Goal: Information Seeking & Learning: Stay updated

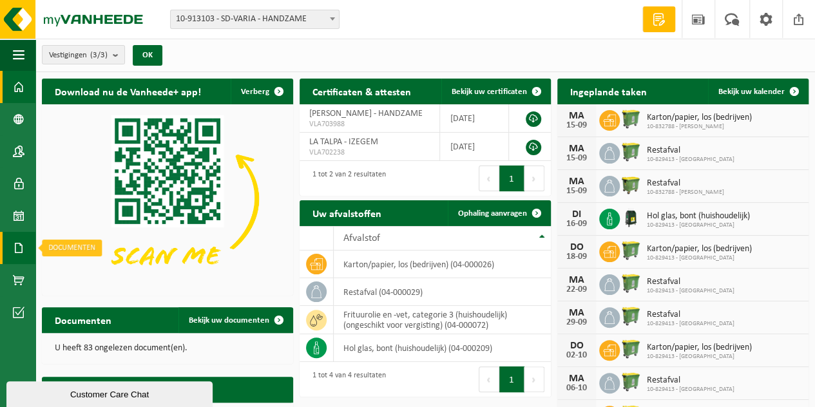
click at [19, 244] on span at bounding box center [19, 248] width 12 height 32
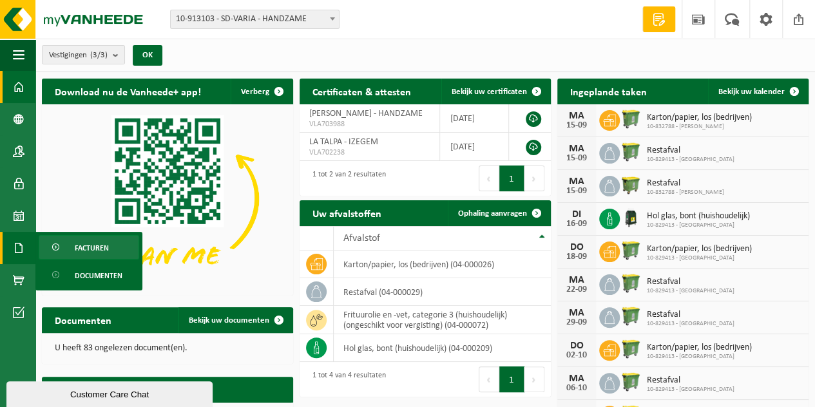
click at [87, 245] on span "Facturen" at bounding box center [92, 248] width 34 height 24
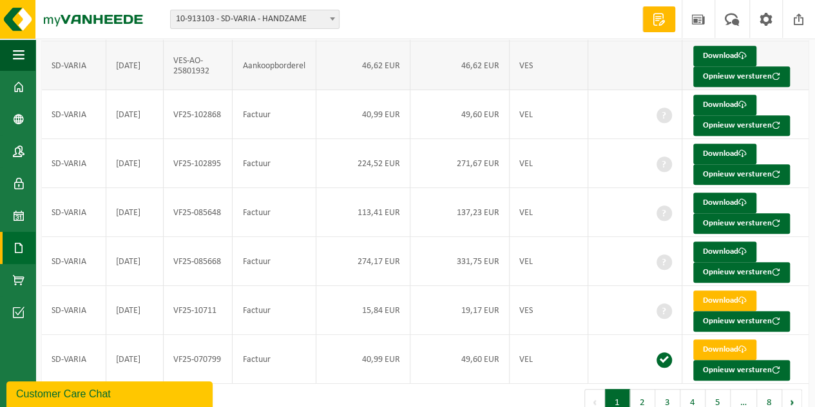
scroll to position [322, 0]
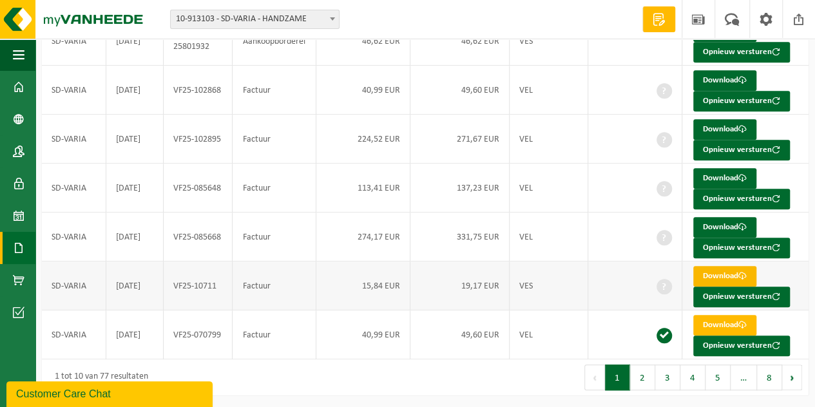
click at [710, 274] on link "Download" at bounding box center [724, 276] width 63 height 21
click at [721, 224] on link "Download" at bounding box center [724, 227] width 63 height 21
click at [706, 175] on link "Download" at bounding box center [724, 178] width 63 height 21
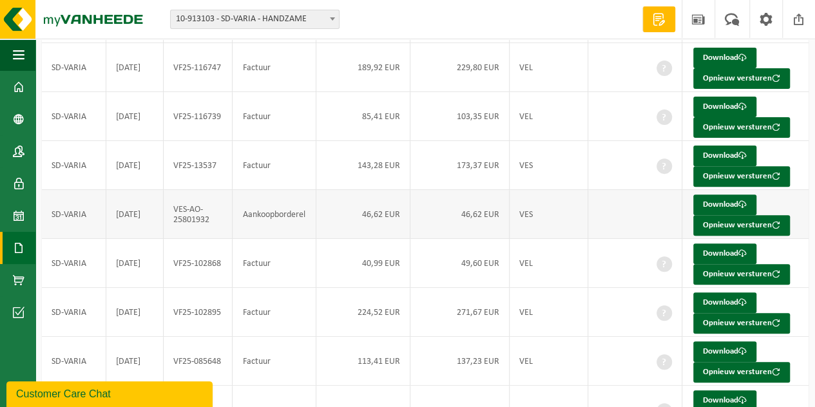
scroll to position [129, 0]
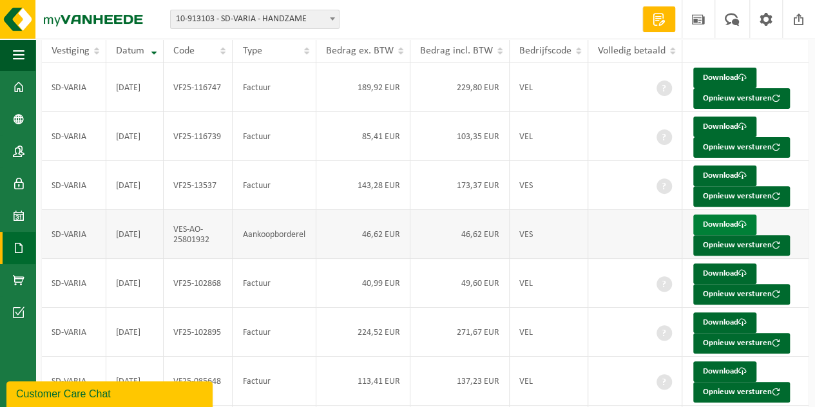
click at [717, 223] on link "Download" at bounding box center [724, 225] width 63 height 21
click at [19, 86] on span at bounding box center [19, 87] width 12 height 32
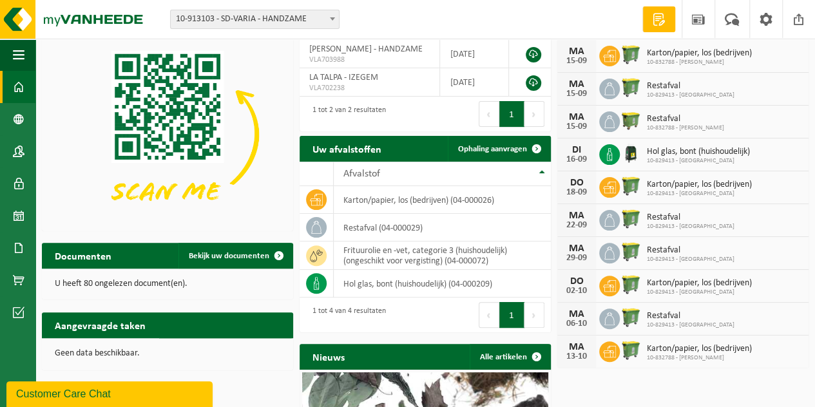
scroll to position [254, 0]
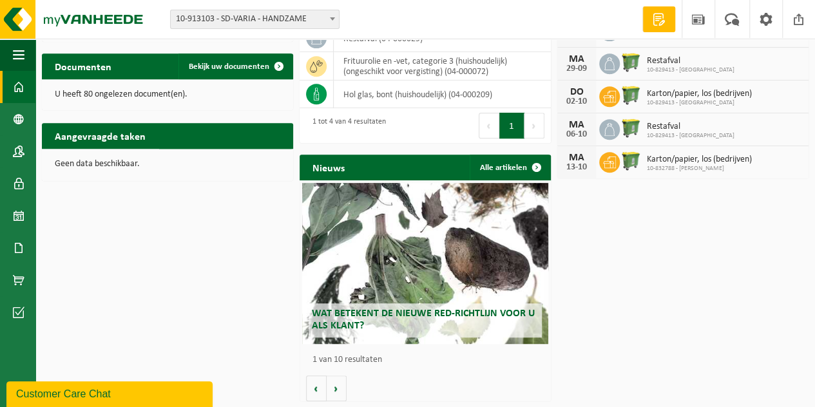
click at [432, 313] on span "Wat betekent de nieuwe RED-richtlijn voor u als klant?" at bounding box center [423, 320] width 223 height 23
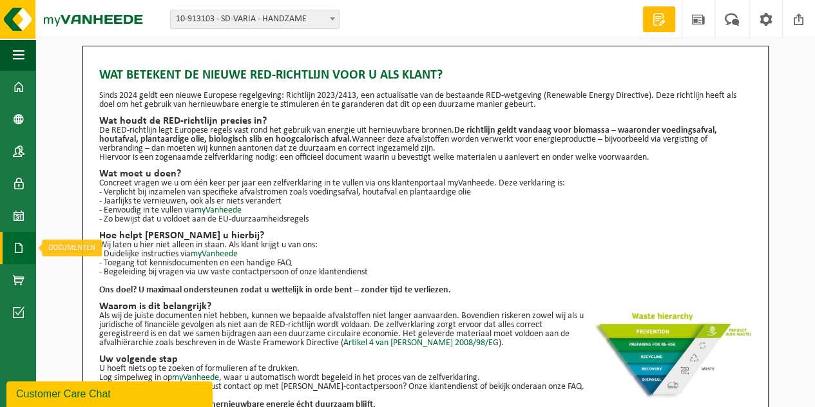
click at [20, 247] on span at bounding box center [19, 248] width 12 height 32
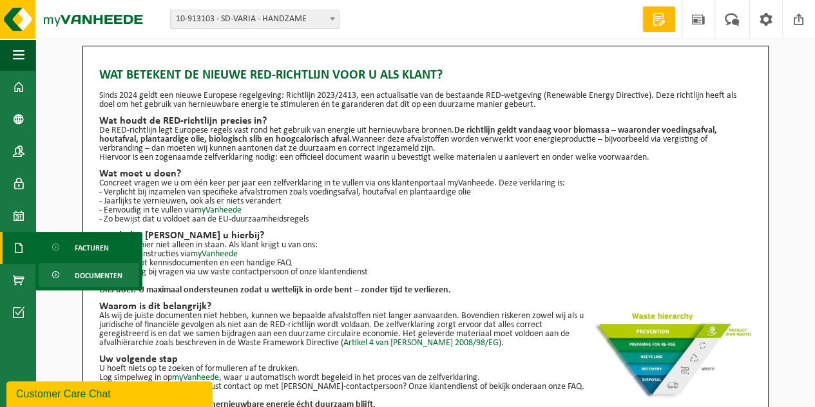
click at [119, 279] on span "Documenten" at bounding box center [99, 276] width 48 height 24
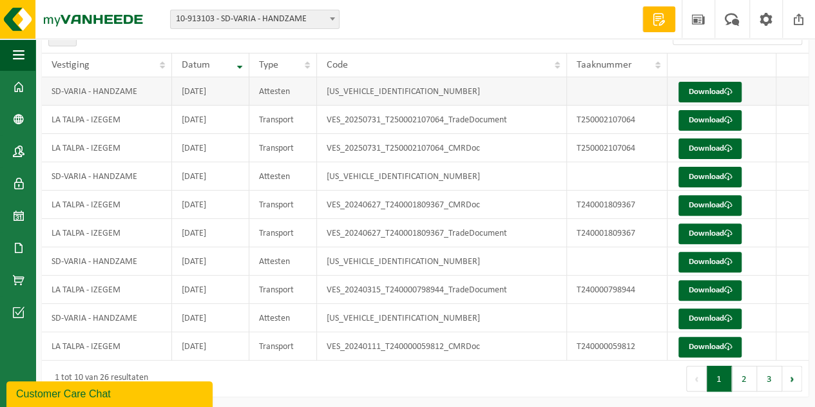
scroll to position [115, 0]
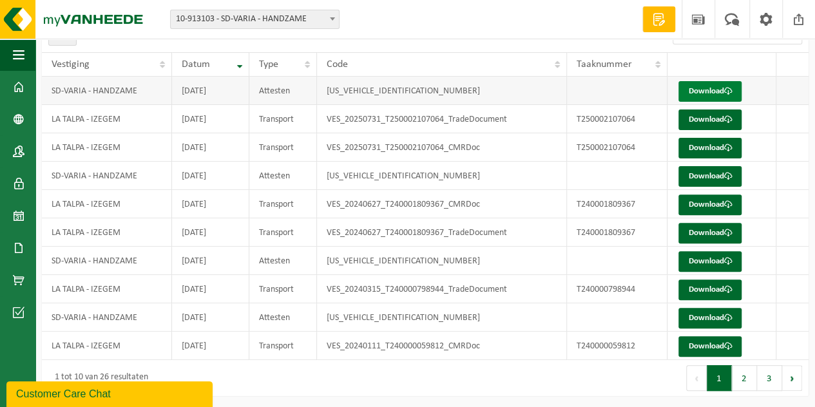
click at [702, 91] on link "Download" at bounding box center [710, 91] width 63 height 21
click at [708, 119] on link "Download" at bounding box center [710, 120] width 63 height 21
click at [744, 379] on button "2" at bounding box center [744, 378] width 25 height 26
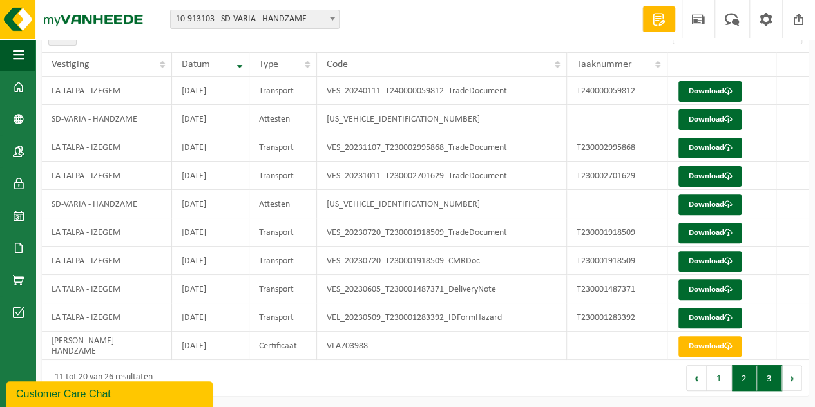
click at [772, 379] on button "3" at bounding box center [769, 378] width 25 height 26
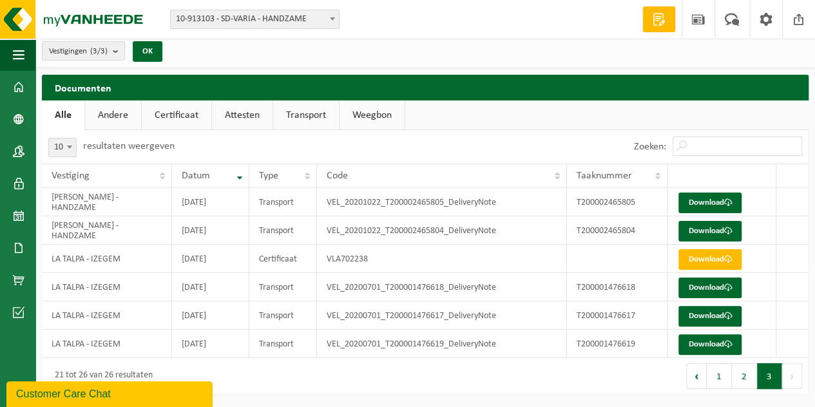
scroll to position [3, 0]
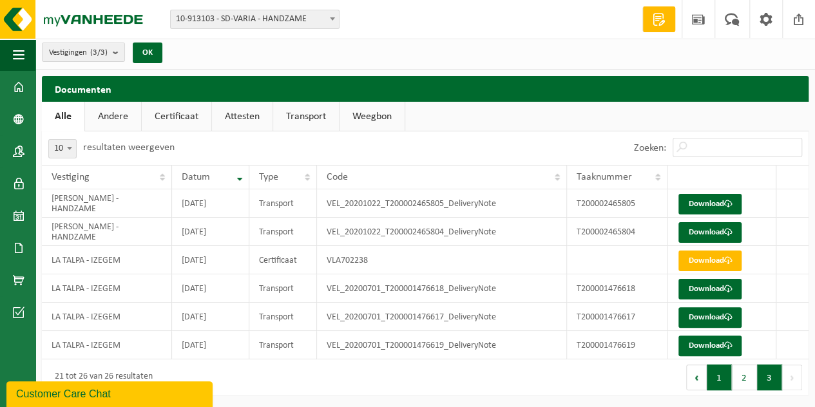
click at [722, 376] on button "1" at bounding box center [719, 378] width 25 height 26
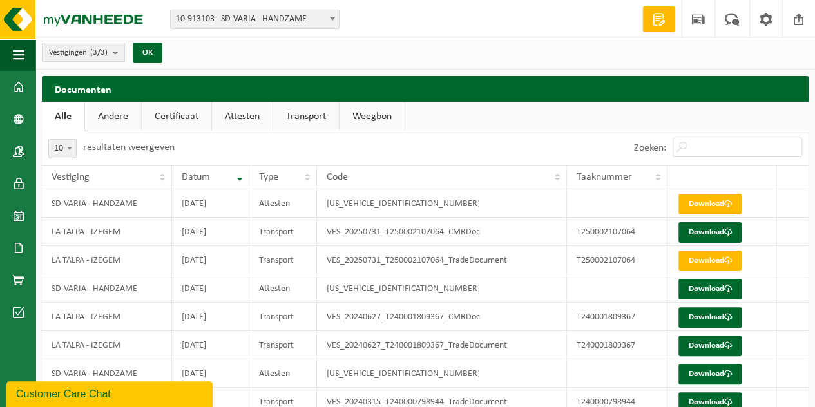
scroll to position [115, 0]
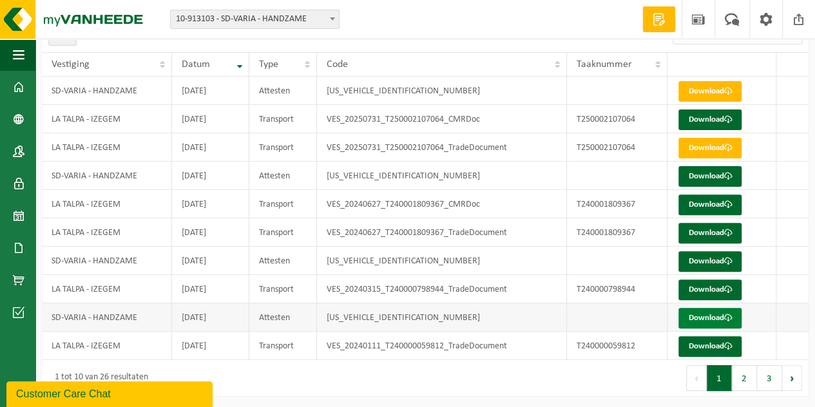
click at [706, 319] on link "Download" at bounding box center [710, 318] width 63 height 21
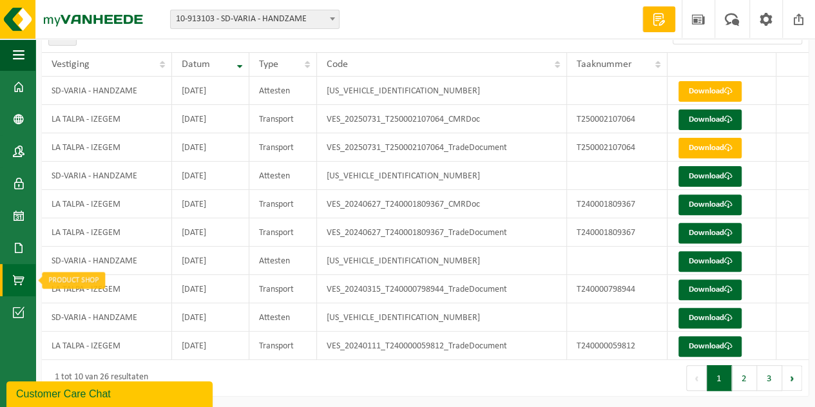
click at [14, 285] on span at bounding box center [19, 280] width 12 height 32
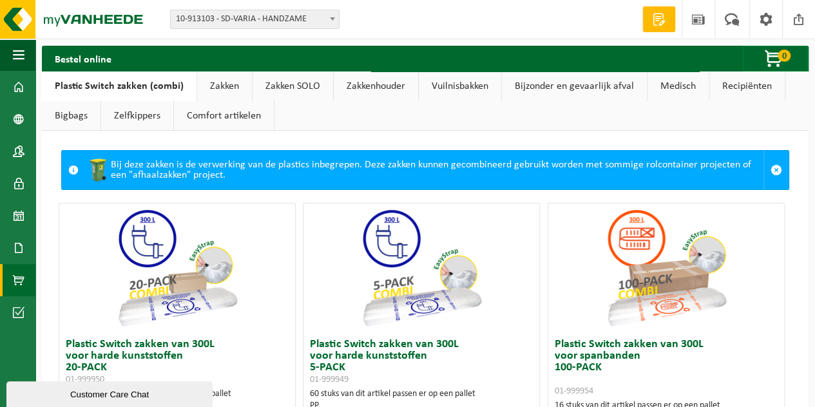
click at [128, 119] on link "Zelfkippers" at bounding box center [137, 116] width 72 height 30
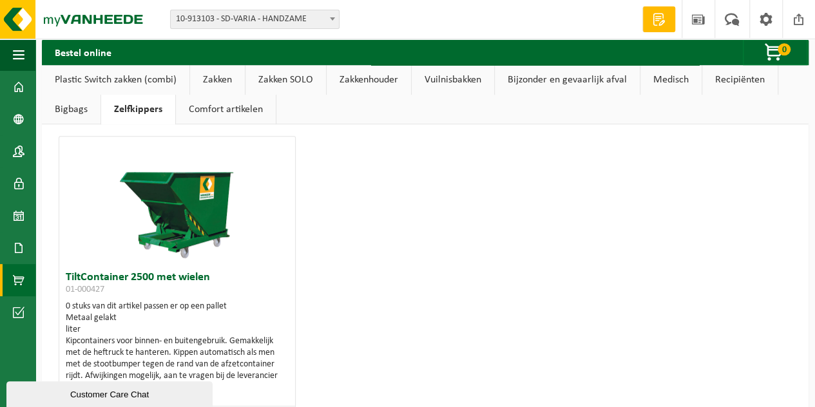
scroll to position [451, 0]
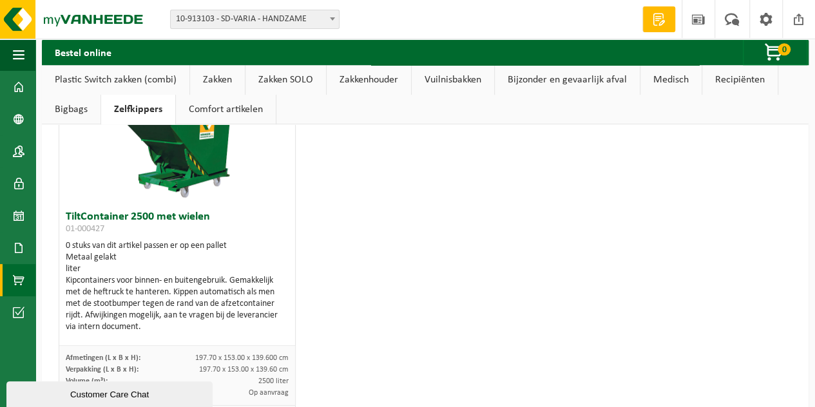
click at [214, 115] on link "Comfort artikelen" at bounding box center [226, 110] width 100 height 30
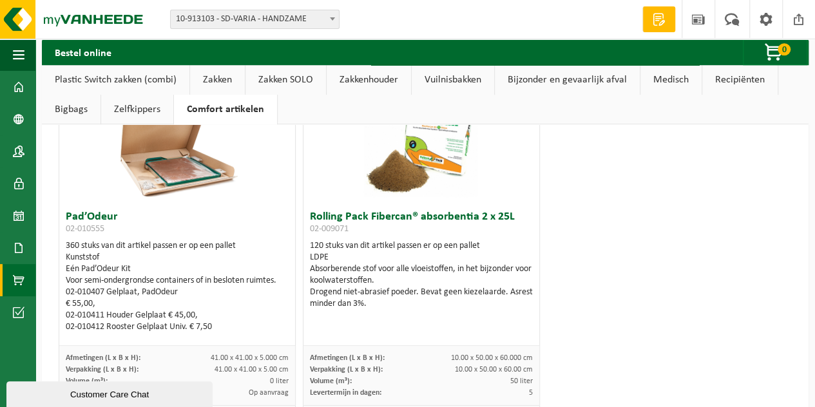
click at [77, 105] on link "Bigbags" at bounding box center [71, 110] width 59 height 30
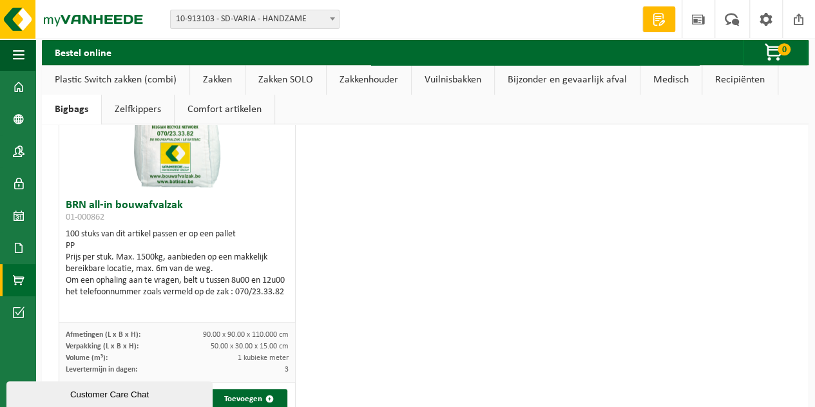
click at [214, 78] on link "Zakken" at bounding box center [217, 80] width 55 height 30
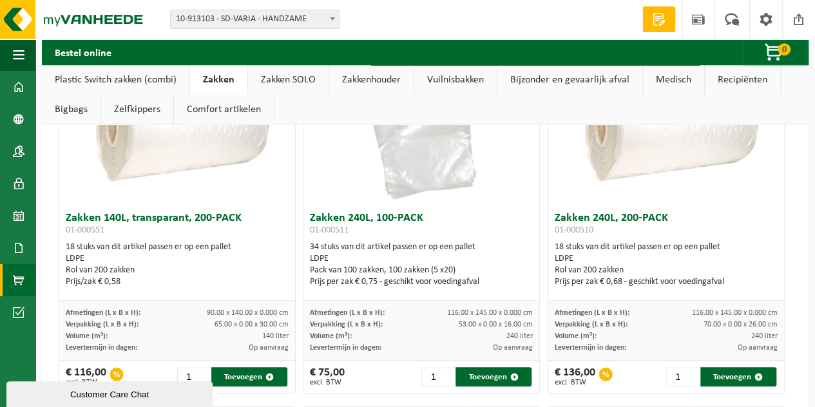
click at [264, 82] on link "Zakken SOLO" at bounding box center [288, 80] width 81 height 30
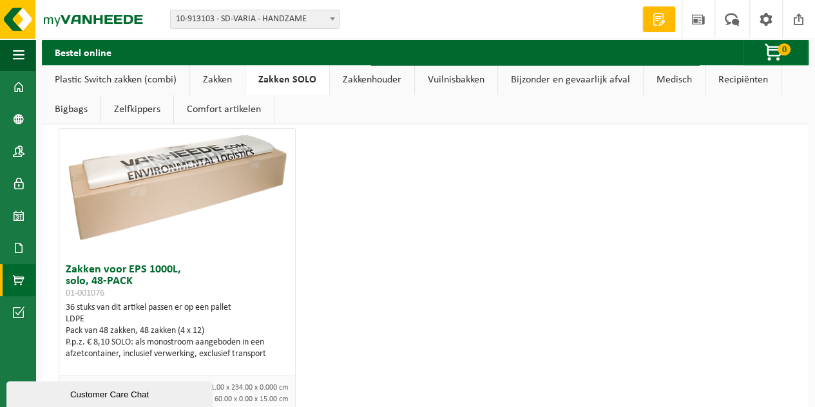
click at [378, 84] on link "Zakkenhouder" at bounding box center [372, 80] width 84 height 30
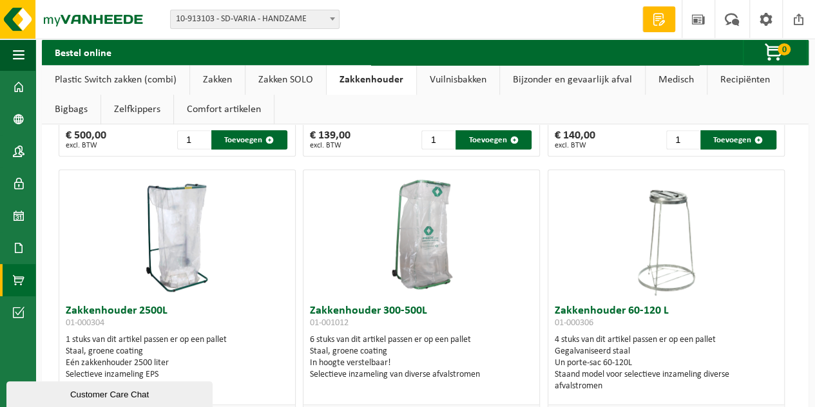
scroll to position [322, 0]
click at [438, 79] on link "Vuilnisbakken" at bounding box center [458, 80] width 82 height 30
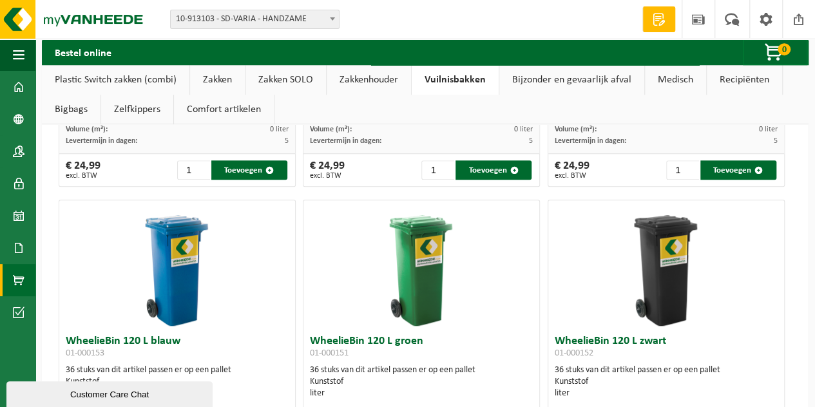
scroll to position [2741, 0]
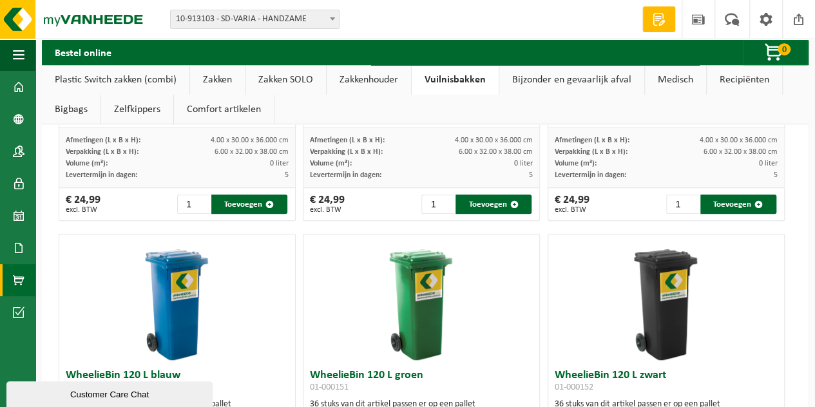
click at [561, 79] on link "Bijzonder en gevaarlijk afval" at bounding box center [571, 80] width 145 height 30
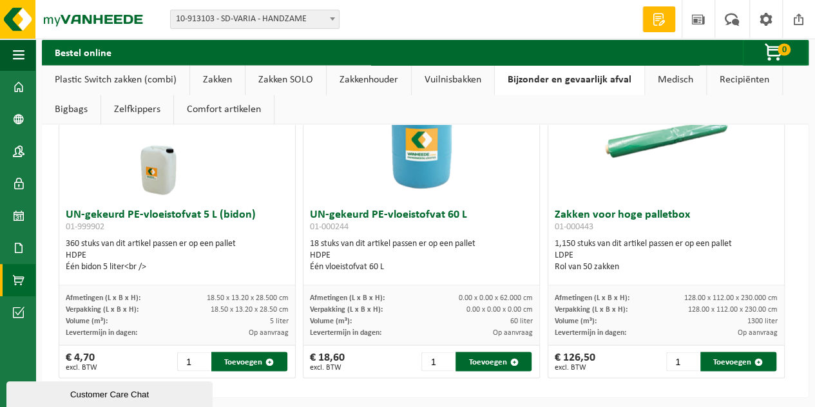
click at [682, 76] on link "Medisch" at bounding box center [675, 80] width 61 height 30
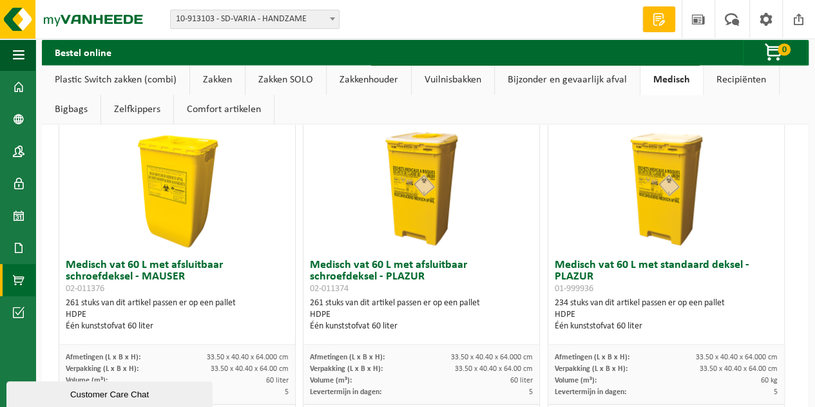
click at [723, 75] on link "Recipiënten" at bounding box center [741, 80] width 75 height 30
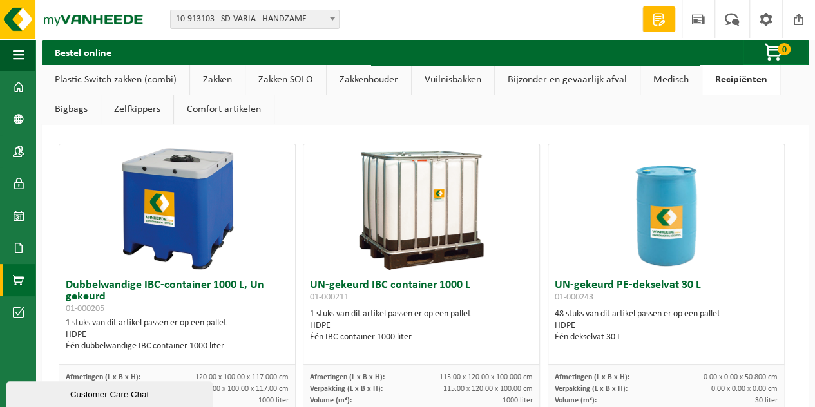
scroll to position [0, 0]
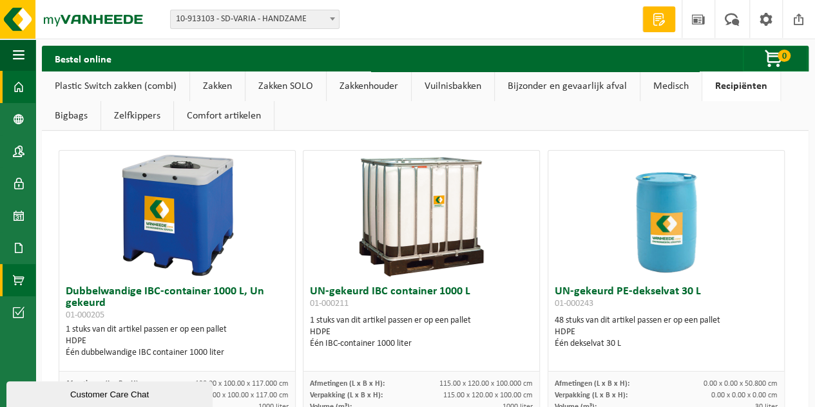
click at [15, 87] on span at bounding box center [19, 87] width 12 height 32
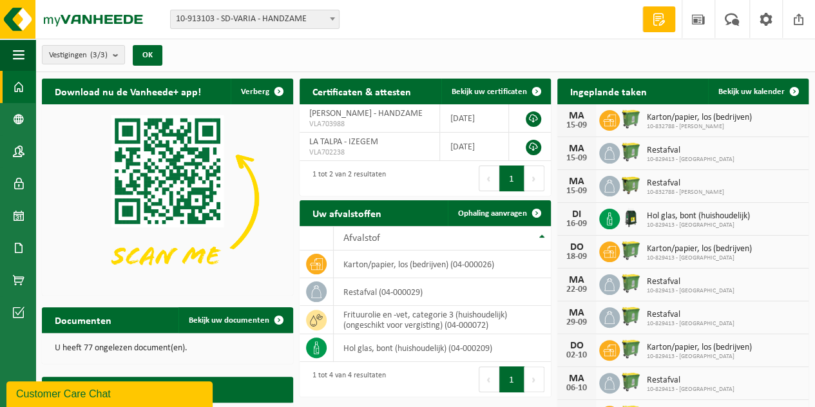
click at [17, 113] on span at bounding box center [19, 119] width 12 height 32
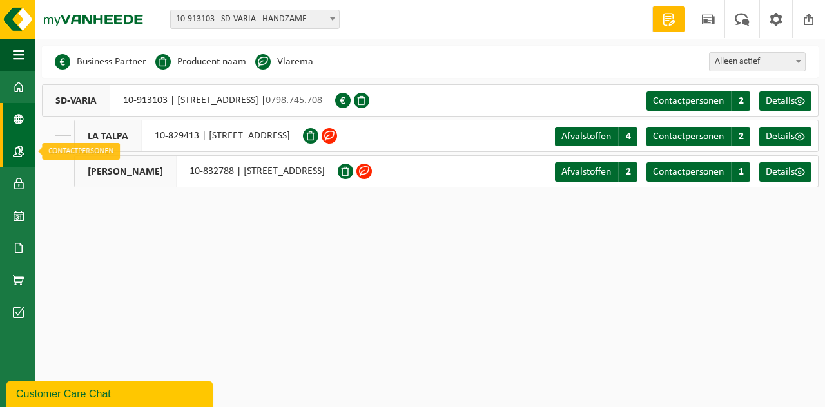
click at [12, 151] on link "Contactpersonen" at bounding box center [17, 151] width 35 height 32
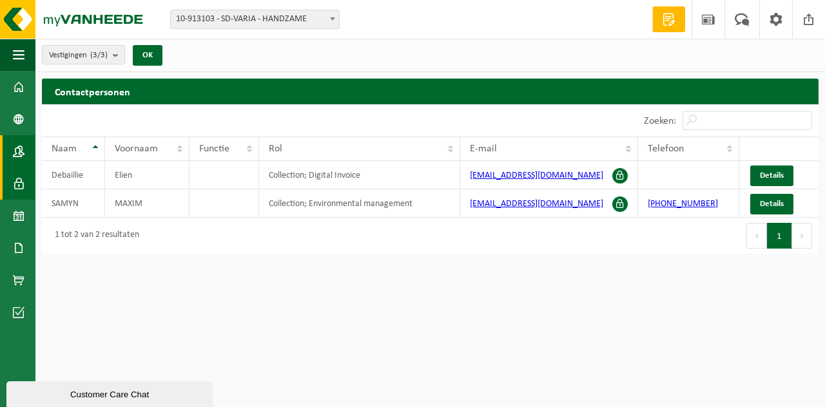
click at [22, 188] on span at bounding box center [19, 184] width 12 height 32
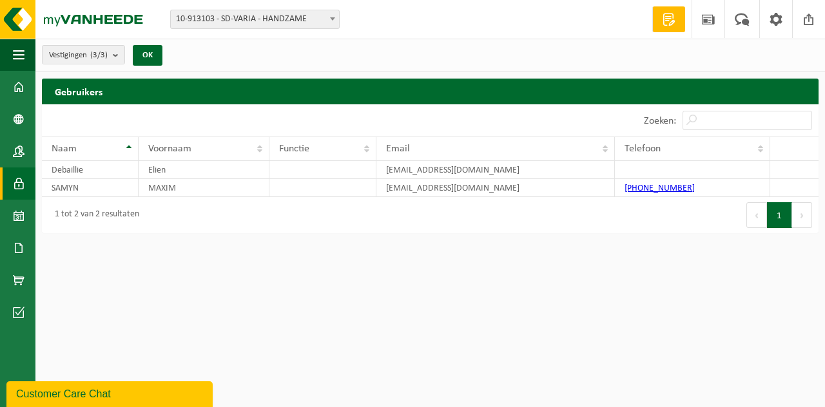
click at [24, 218] on span at bounding box center [19, 216] width 12 height 32
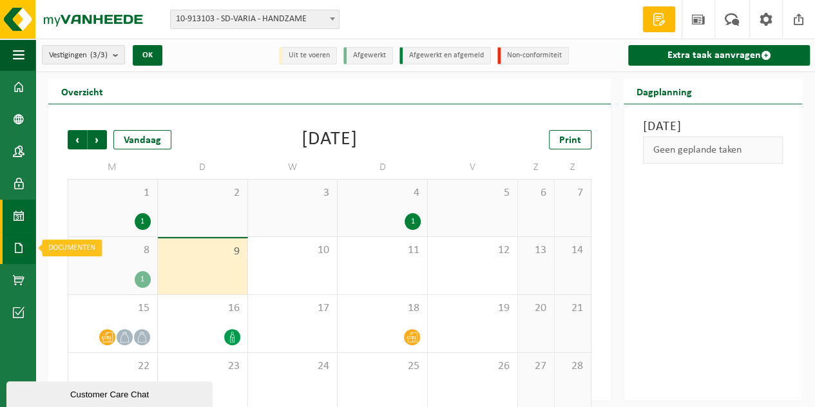
click at [17, 244] on span at bounding box center [19, 248] width 12 height 32
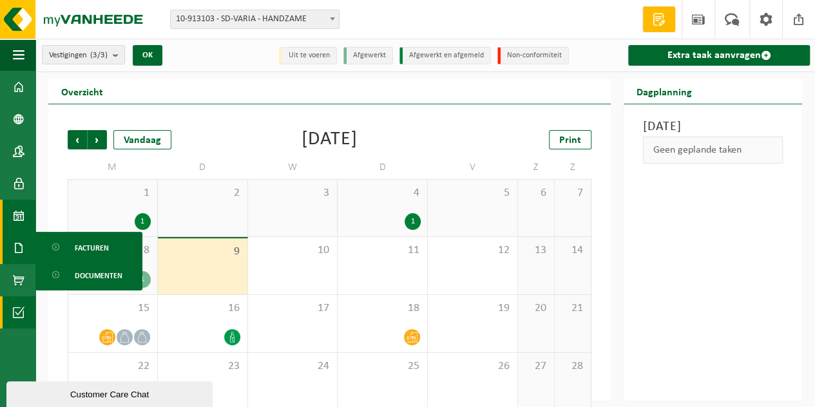
click at [22, 311] on span at bounding box center [19, 312] width 12 height 32
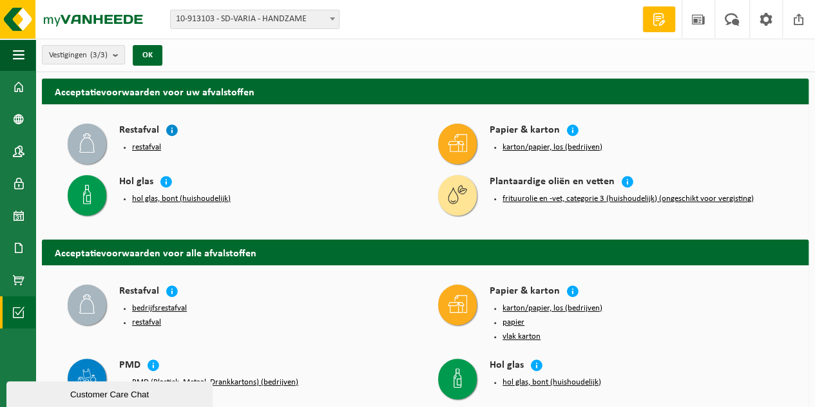
click at [173, 128] on icon at bounding box center [172, 130] width 13 height 13
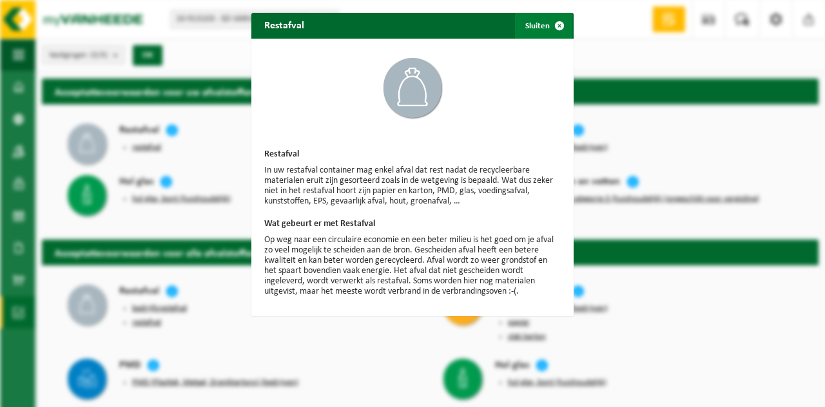
click at [533, 28] on button "Sluiten" at bounding box center [543, 26] width 57 height 26
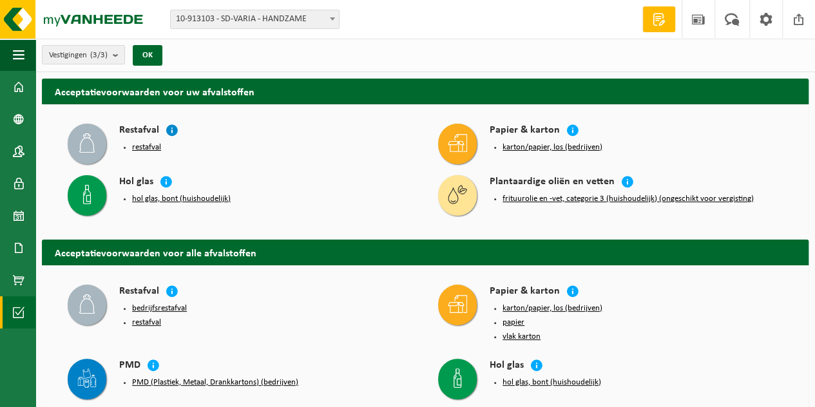
click at [175, 131] on icon at bounding box center [172, 130] width 13 height 13
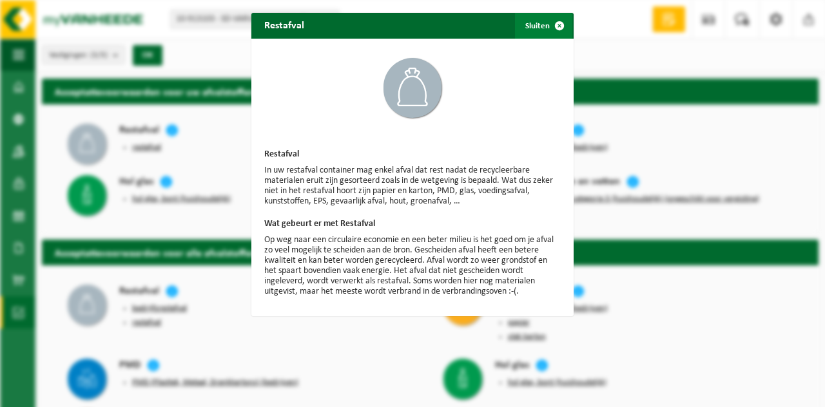
click at [555, 24] on span "button" at bounding box center [559, 26] width 26 height 26
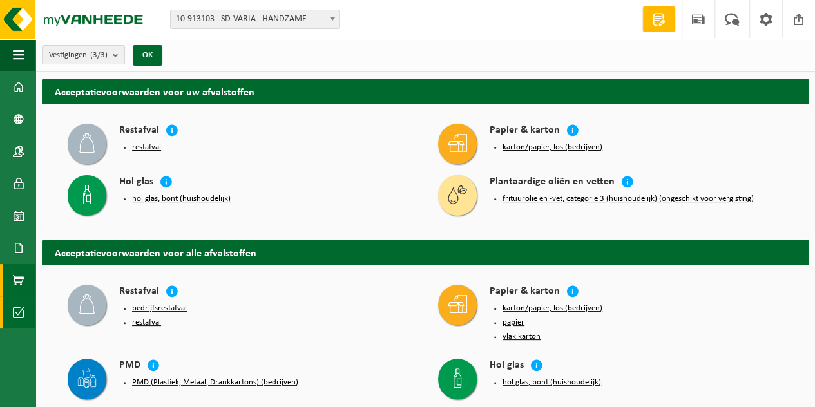
click at [18, 284] on span at bounding box center [19, 280] width 12 height 32
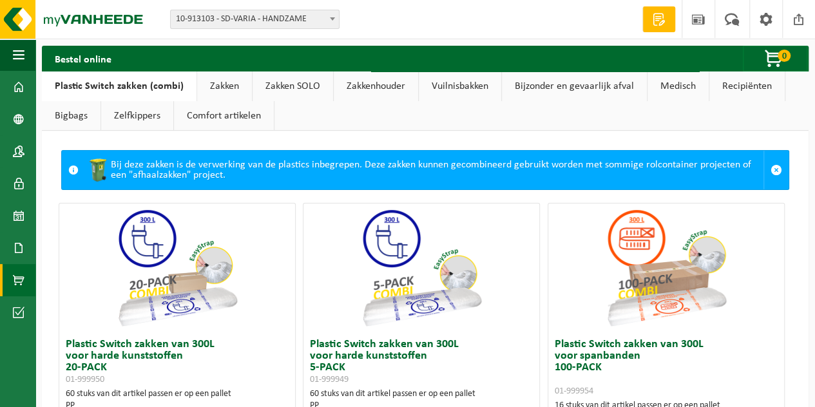
click at [443, 84] on link "Vuilnisbakken" at bounding box center [460, 87] width 82 height 30
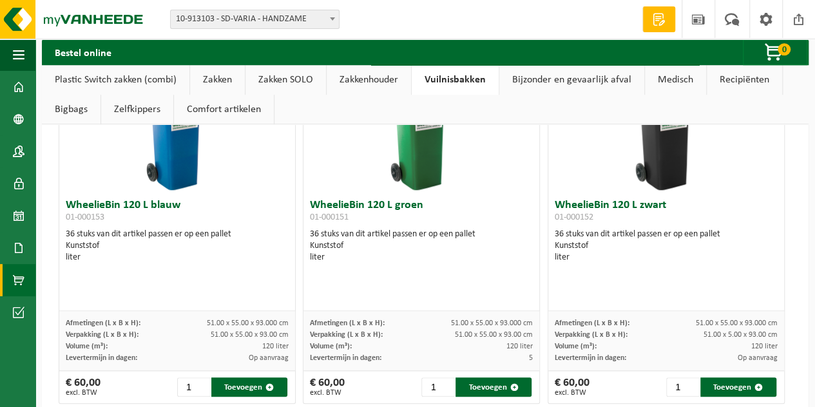
scroll to position [2935, 0]
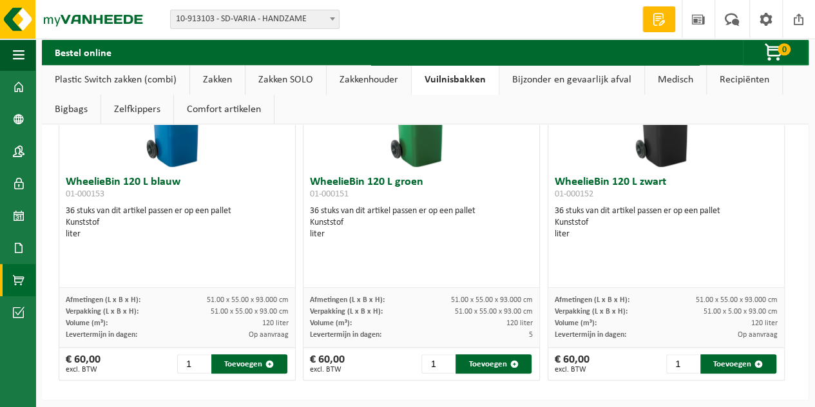
click at [71, 104] on link "Bigbags" at bounding box center [71, 110] width 59 height 30
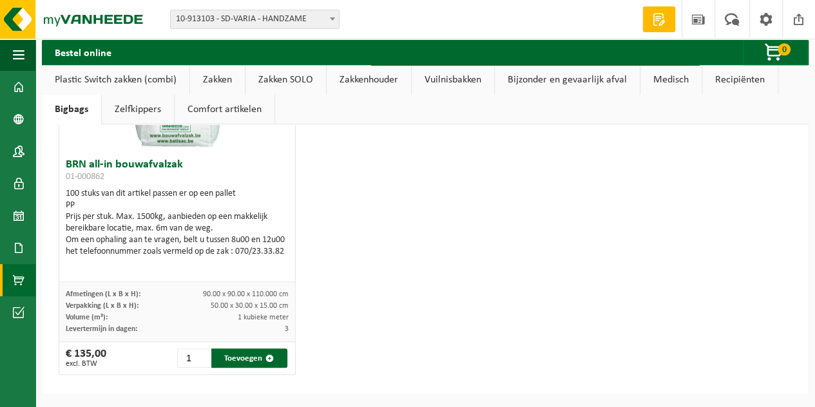
scroll to position [490, 0]
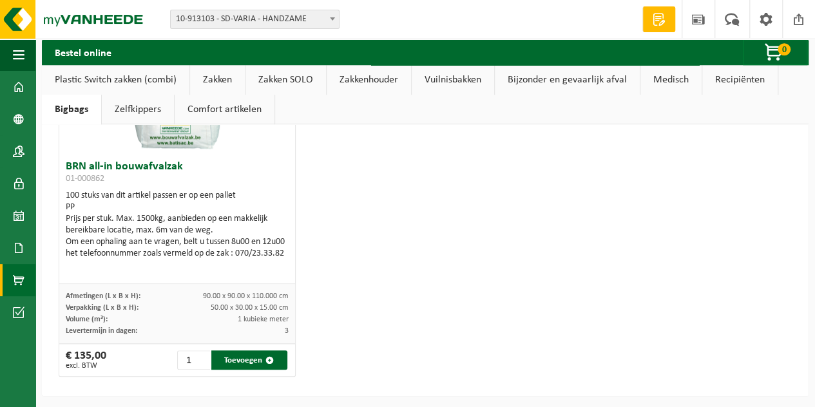
click at [116, 77] on link "Plastic Switch zakken (combi)" at bounding box center [116, 80] width 148 height 30
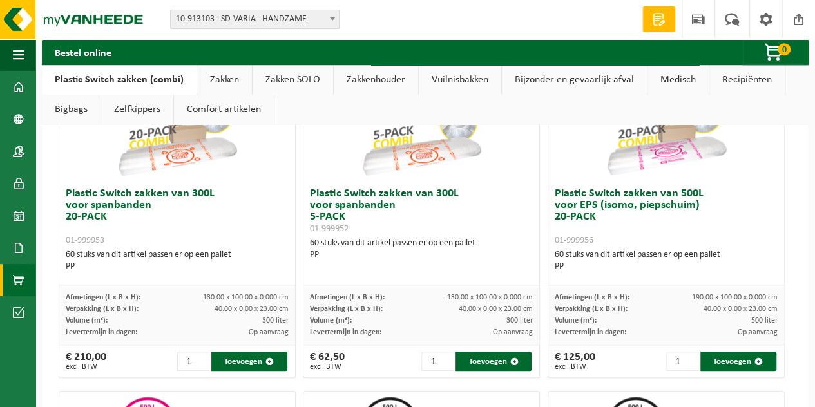
click at [298, 78] on link "Zakken SOLO" at bounding box center [293, 80] width 81 height 30
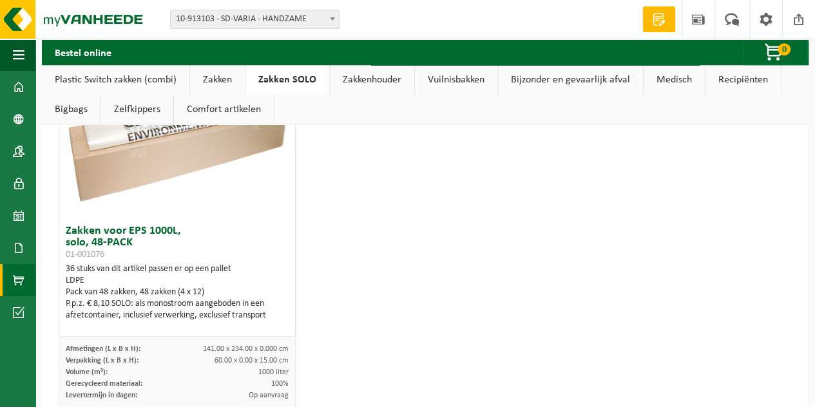
click at [439, 78] on link "Vuilnisbakken" at bounding box center [456, 80] width 82 height 30
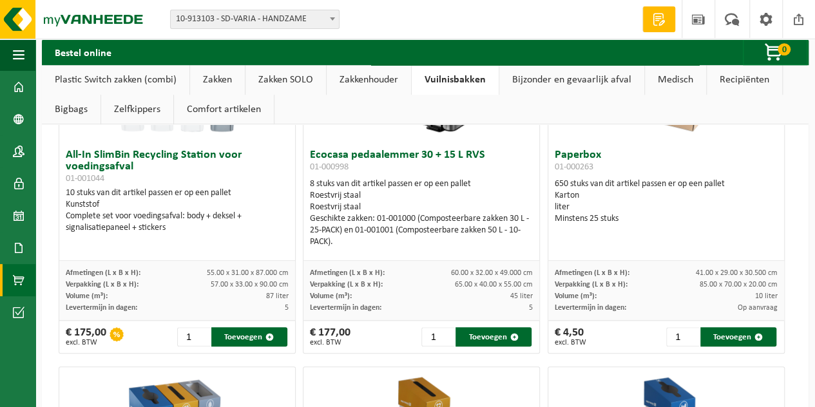
click at [549, 77] on link "Bijzonder en gevaarlijk afval" at bounding box center [571, 80] width 145 height 30
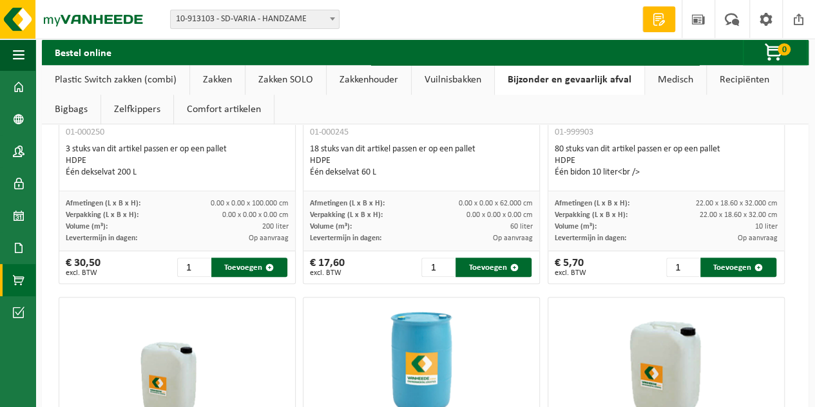
click at [748, 84] on link "Recipiënten" at bounding box center [744, 80] width 75 height 30
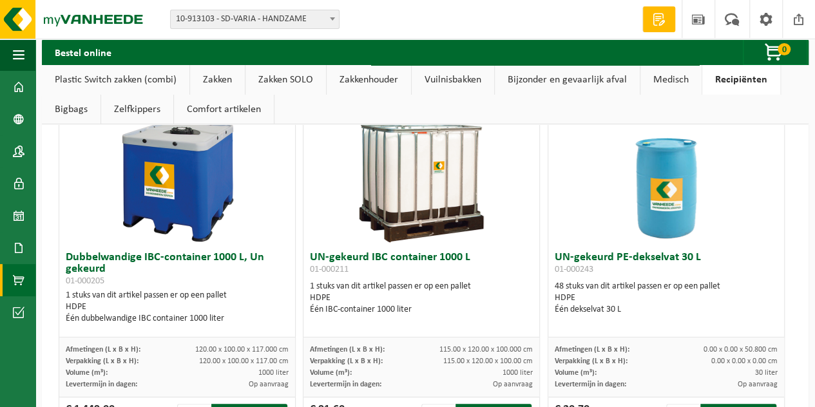
scroll to position [0, 0]
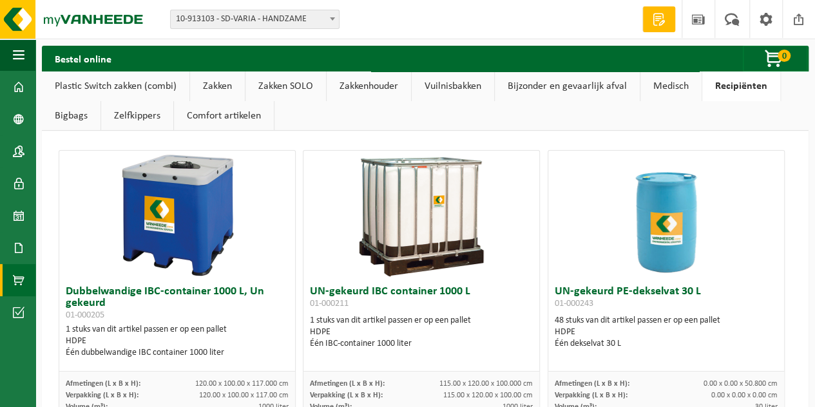
click at [671, 84] on link "Medisch" at bounding box center [671, 87] width 61 height 30
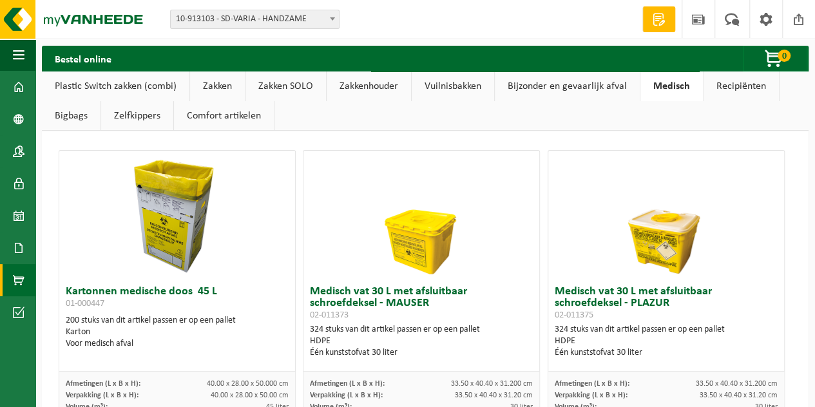
click at [564, 87] on link "Bijzonder en gevaarlijk afval" at bounding box center [567, 87] width 145 height 30
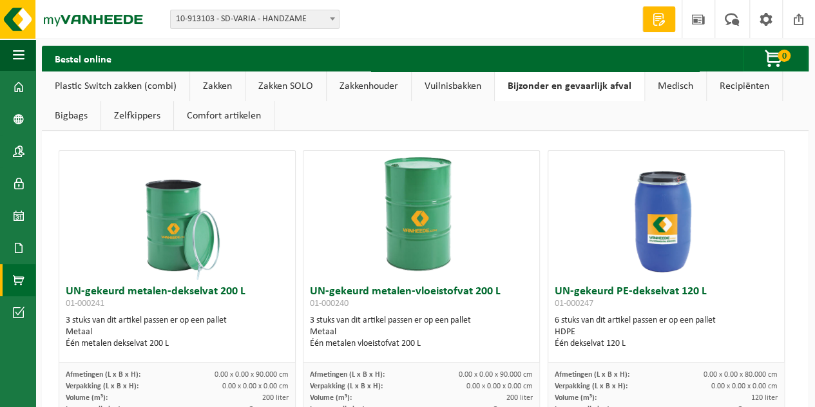
click at [439, 86] on link "Vuilnisbakken" at bounding box center [453, 87] width 82 height 30
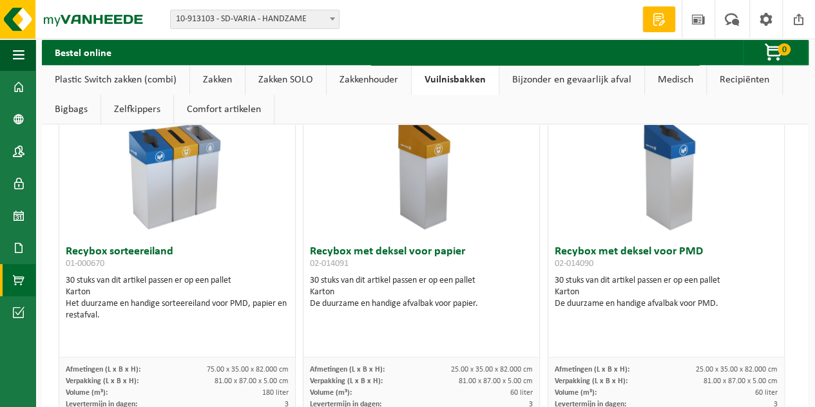
scroll to position [773, 0]
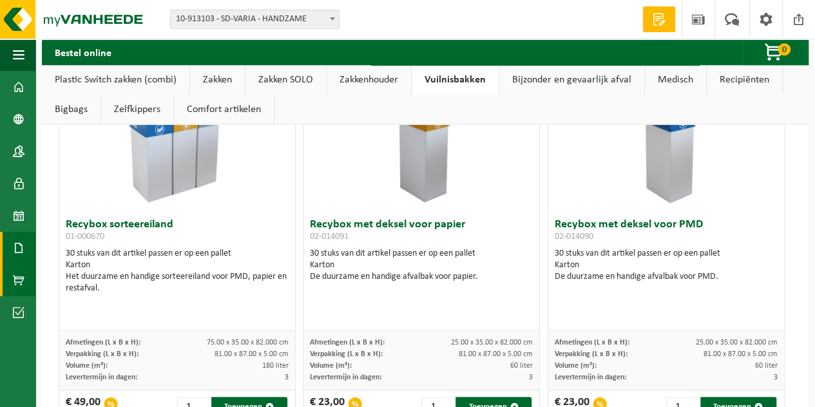
click at [15, 247] on span at bounding box center [19, 248] width 12 height 32
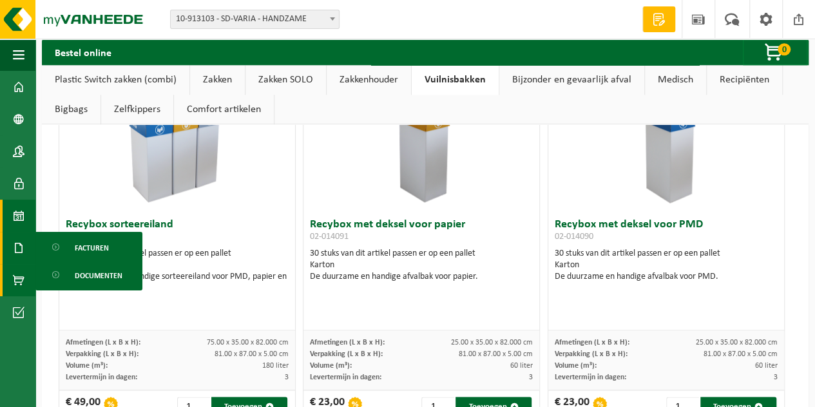
click at [12, 214] on link "Kalender" at bounding box center [17, 216] width 35 height 32
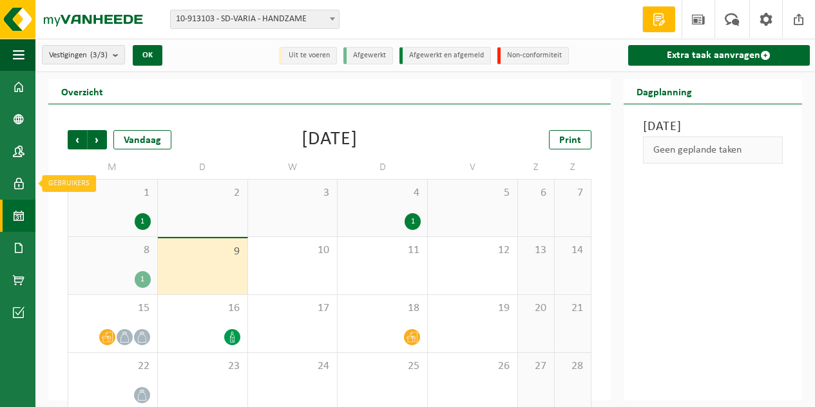
click at [17, 184] on span at bounding box center [19, 184] width 12 height 32
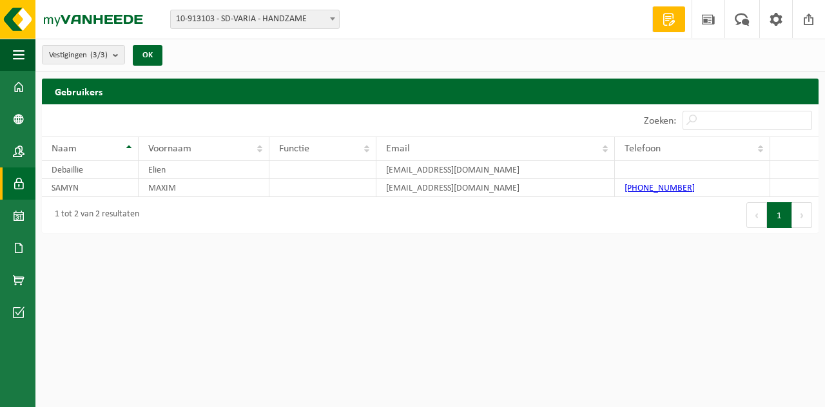
click at [12, 150] on link "Contactpersonen" at bounding box center [17, 151] width 35 height 32
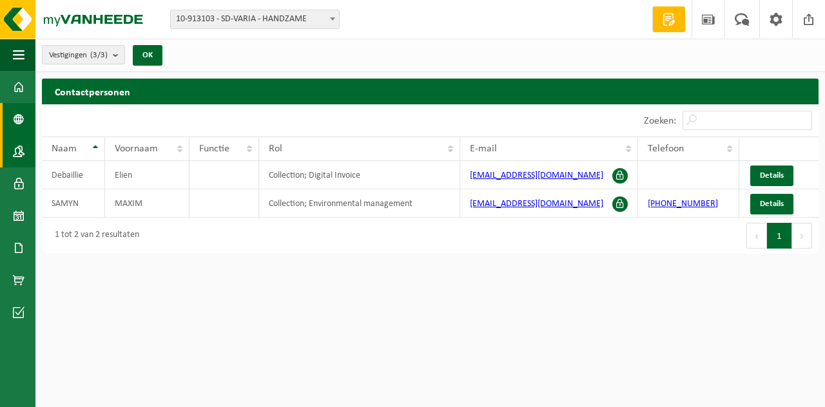
click at [17, 121] on span at bounding box center [19, 119] width 12 height 32
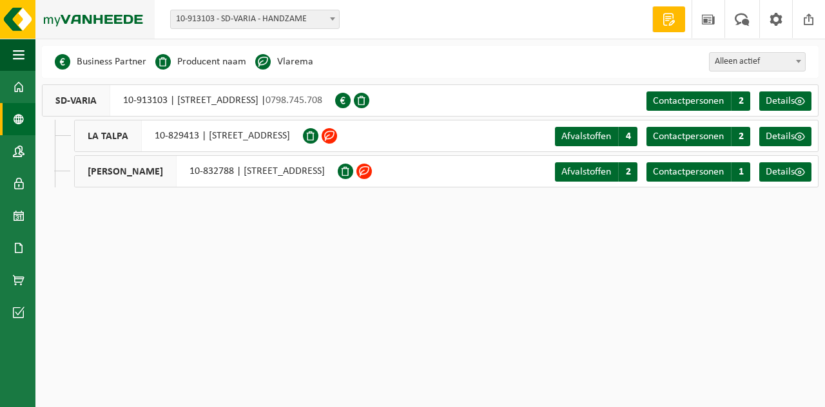
click at [109, 24] on img at bounding box center [77, 19] width 155 height 39
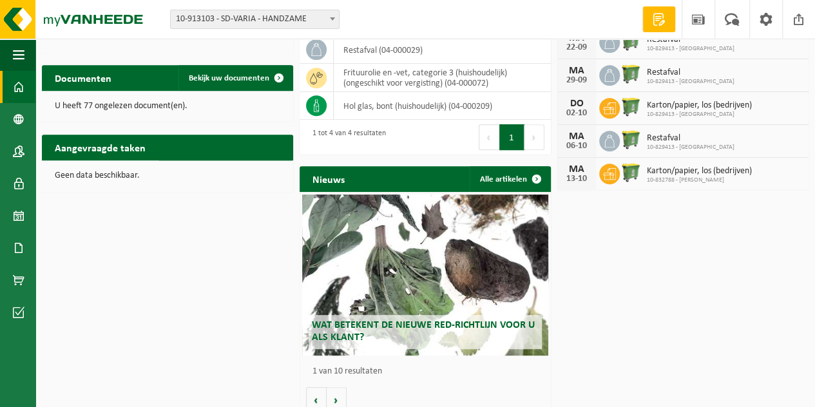
scroll to position [254, 0]
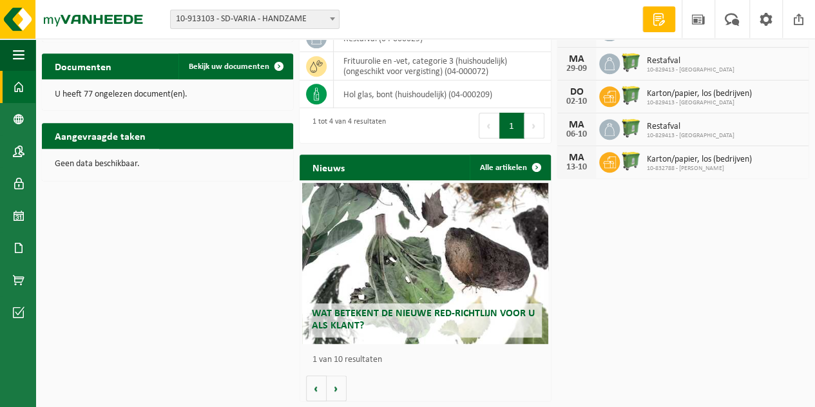
click at [443, 281] on div "Wat betekent de nieuwe RED-richtlijn voor u als klant?" at bounding box center [425, 263] width 246 height 161
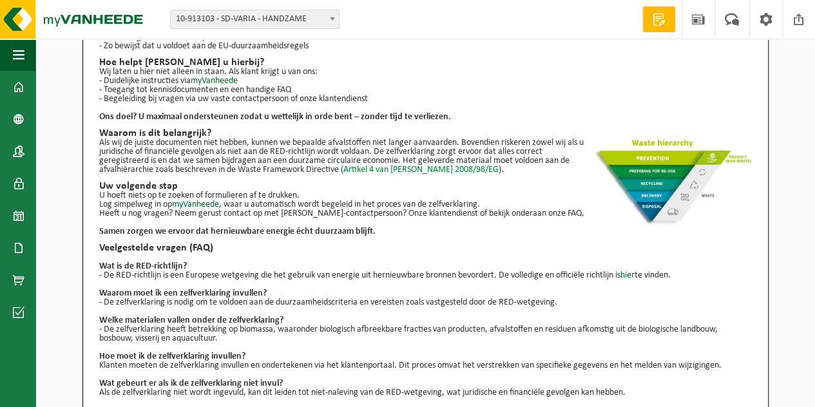
scroll to position [193, 0]
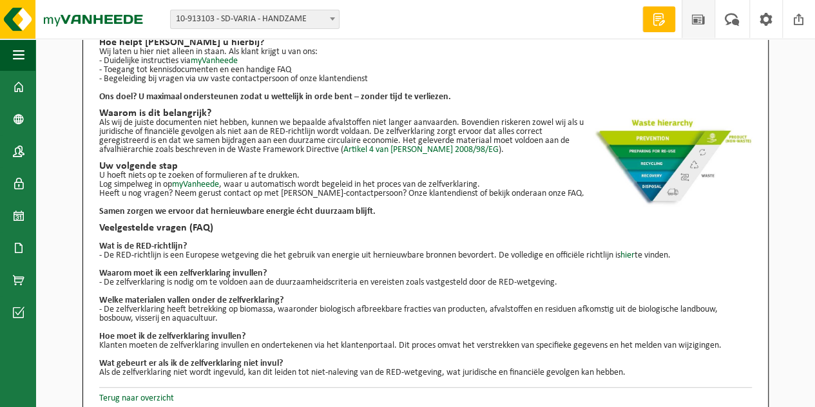
click at [699, 25] on span at bounding box center [698, 19] width 19 height 38
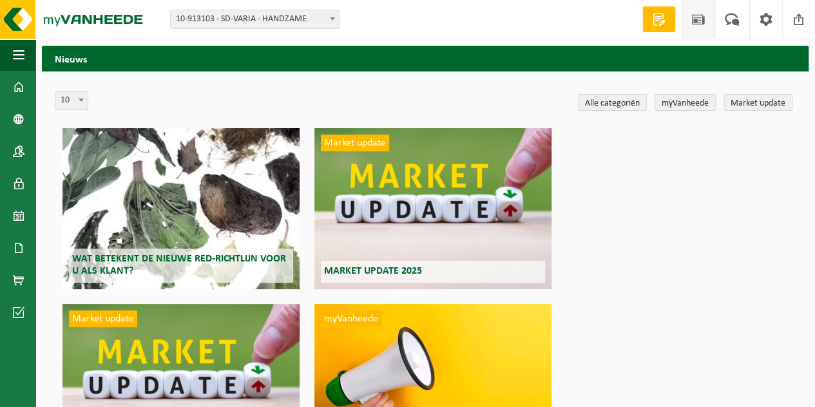
click at [477, 179] on div "Market update Market update 2025" at bounding box center [432, 208] width 237 height 161
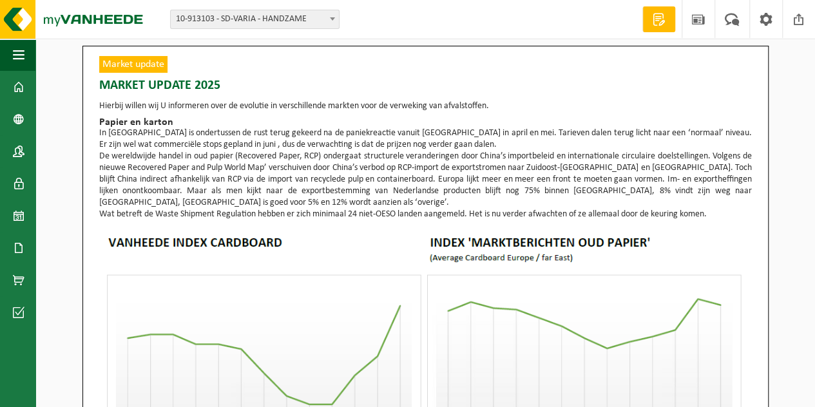
click at [660, 23] on span at bounding box center [659, 19] width 19 height 13
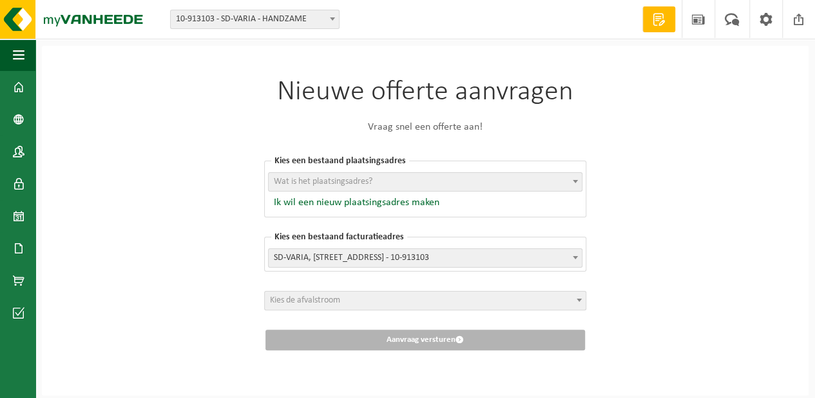
click at [653, 15] on span at bounding box center [659, 19] width 19 height 13
click at [707, 19] on span at bounding box center [698, 19] width 19 height 38
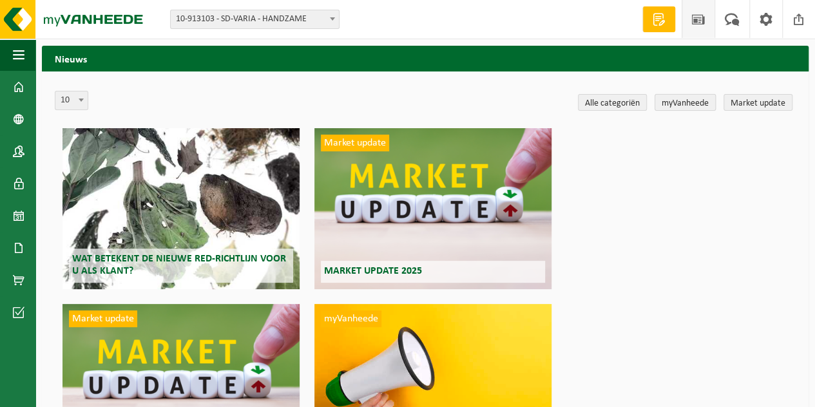
click at [704, 108] on link "myVanheede" at bounding box center [685, 102] width 61 height 17
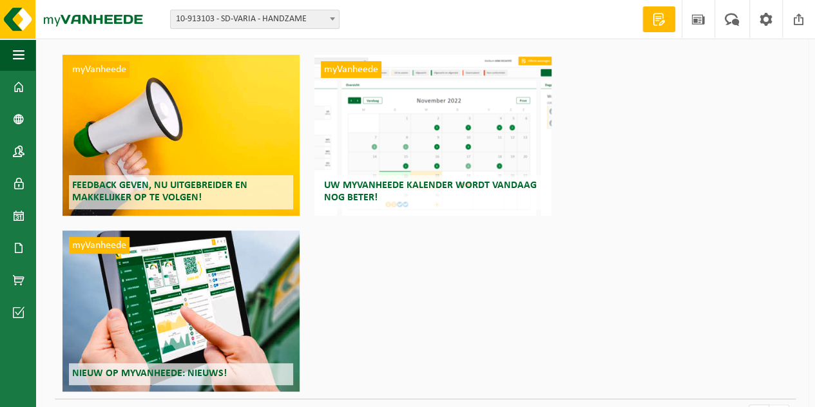
scroll to position [54, 0]
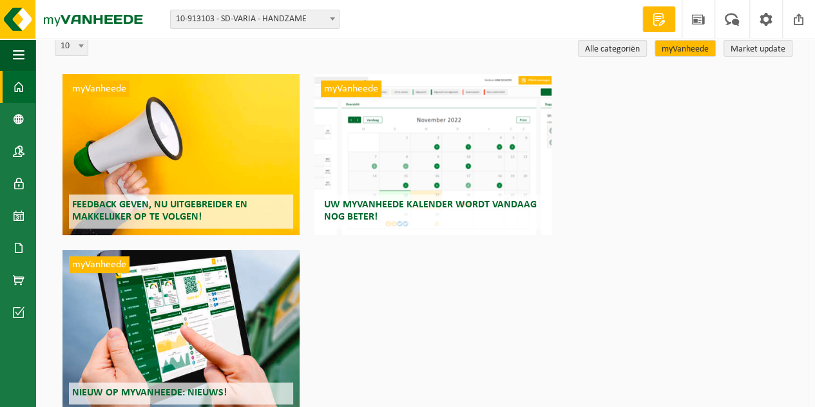
click at [19, 89] on span at bounding box center [19, 87] width 12 height 32
